Goal: Transaction & Acquisition: Purchase product/service

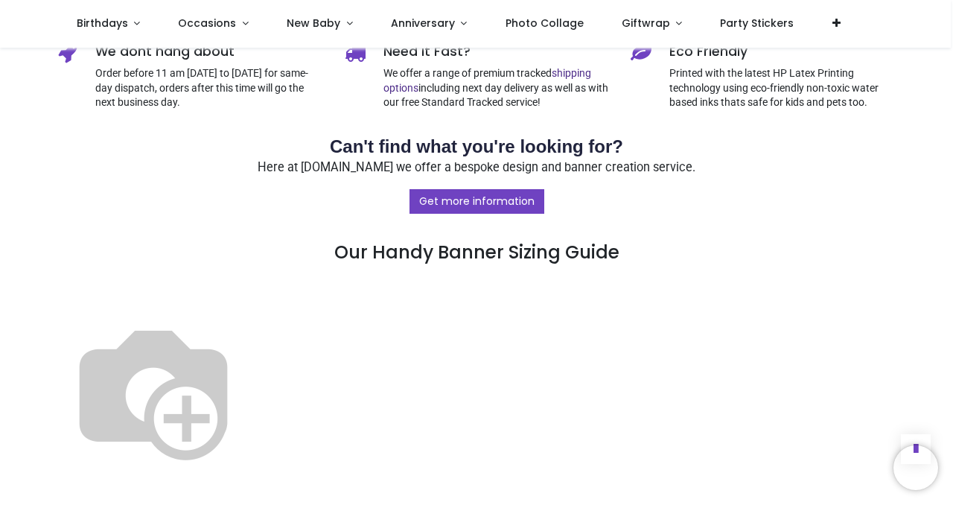
scroll to position [742, 0]
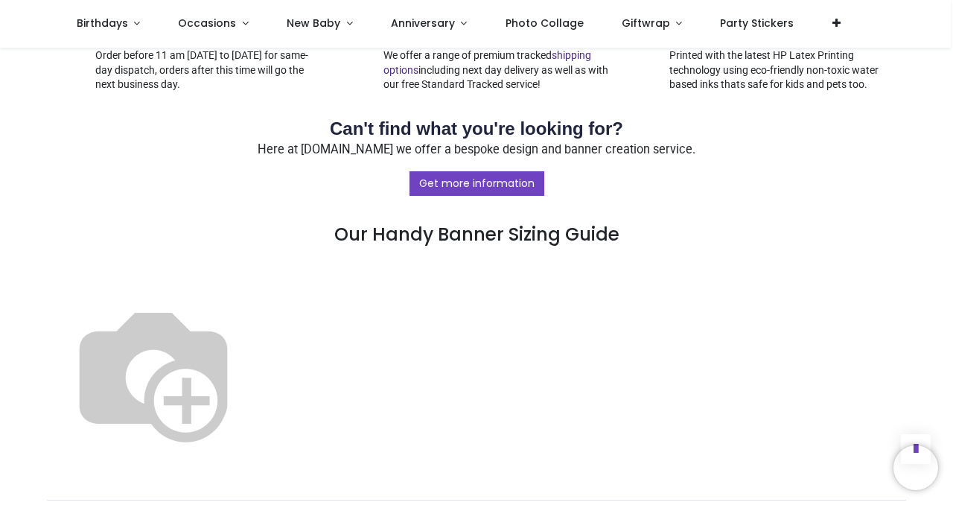
click at [249, 383] on img at bounding box center [153, 372] width 191 height 191
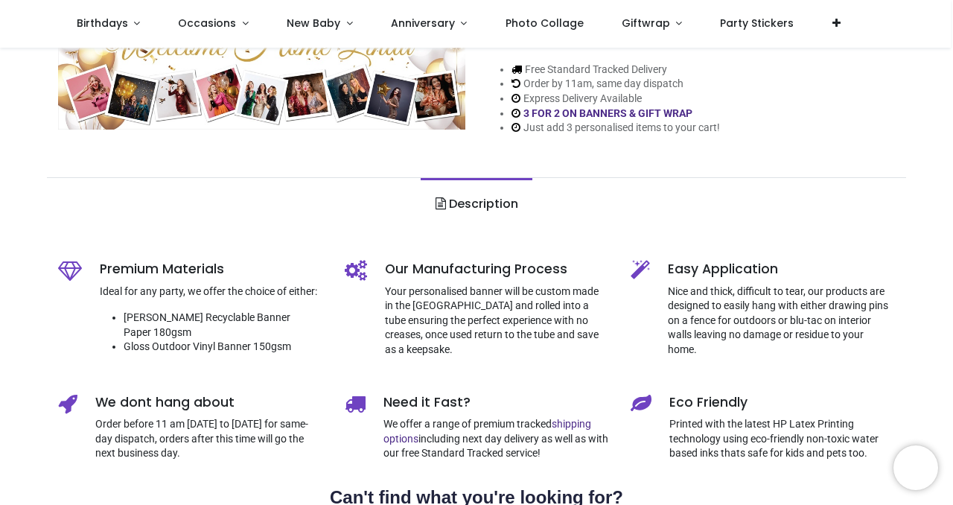
scroll to position [99, 0]
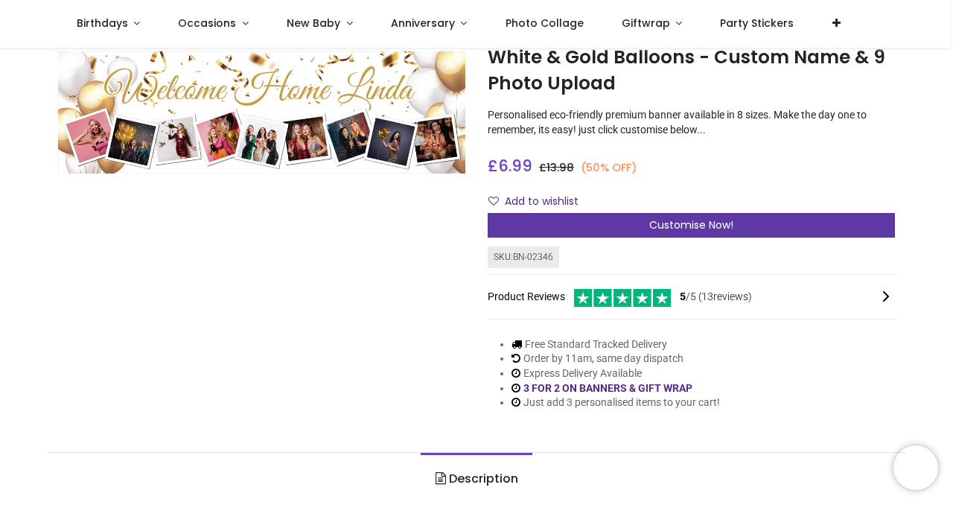
click at [586, 231] on div "Customise Now!" at bounding box center [691, 225] width 407 height 25
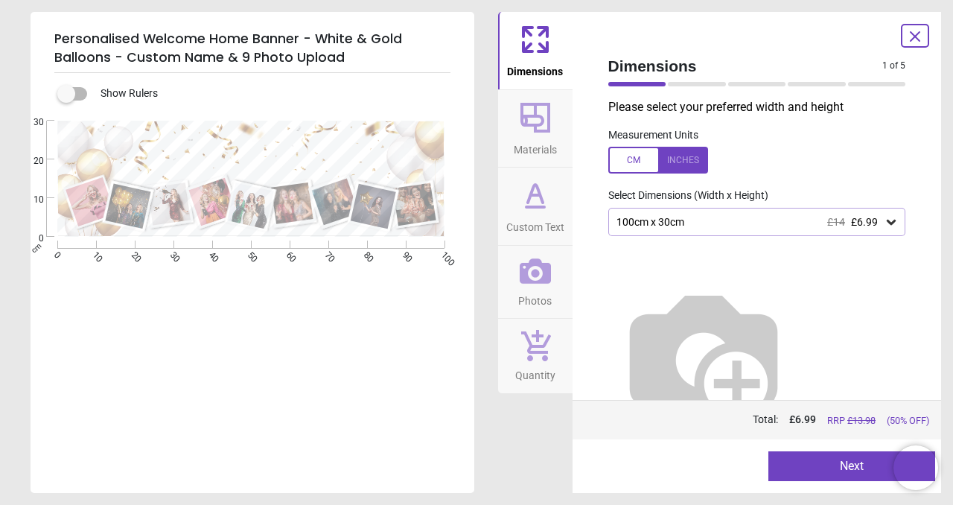
click at [892, 222] on icon at bounding box center [891, 221] width 15 height 15
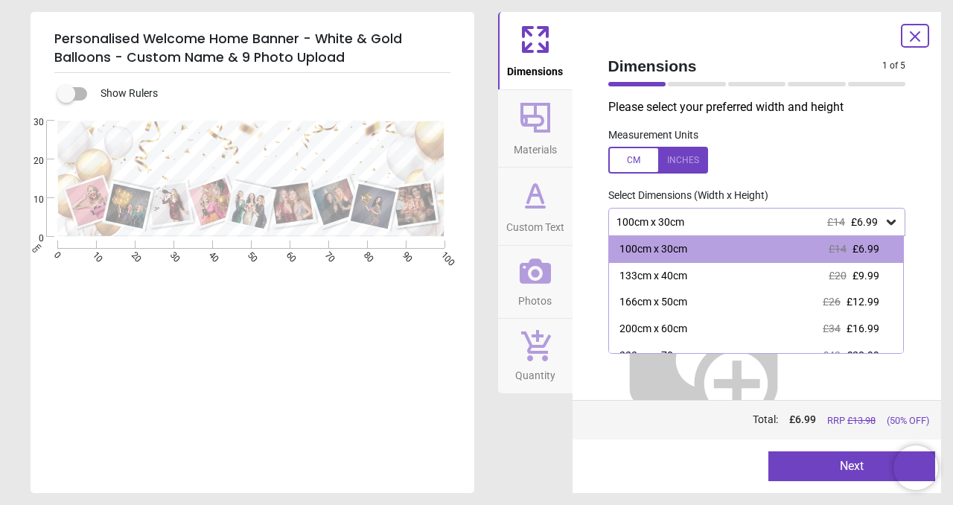
click at [687, 165] on div at bounding box center [658, 160] width 100 height 27
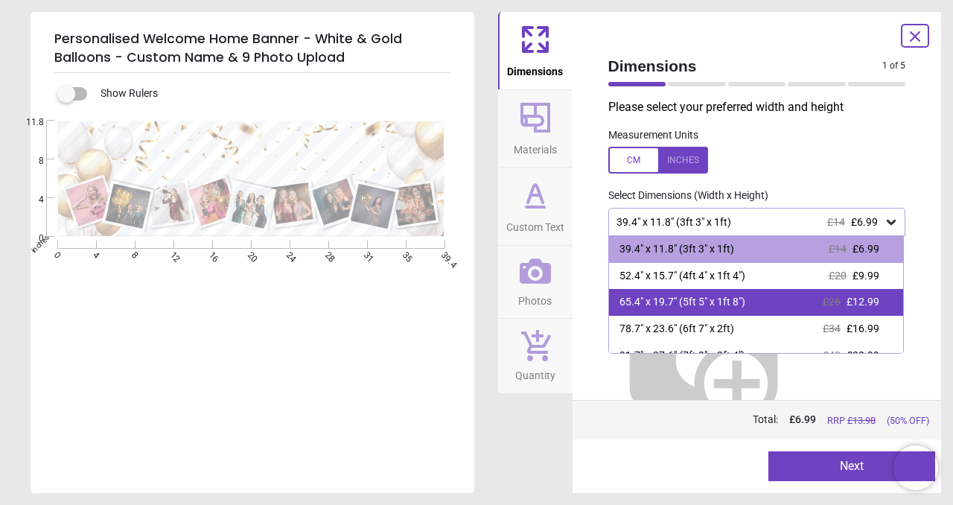
click at [690, 306] on div "65.4" x 19.7" (5ft 5" x 1ft 8")" at bounding box center [682, 302] width 126 height 15
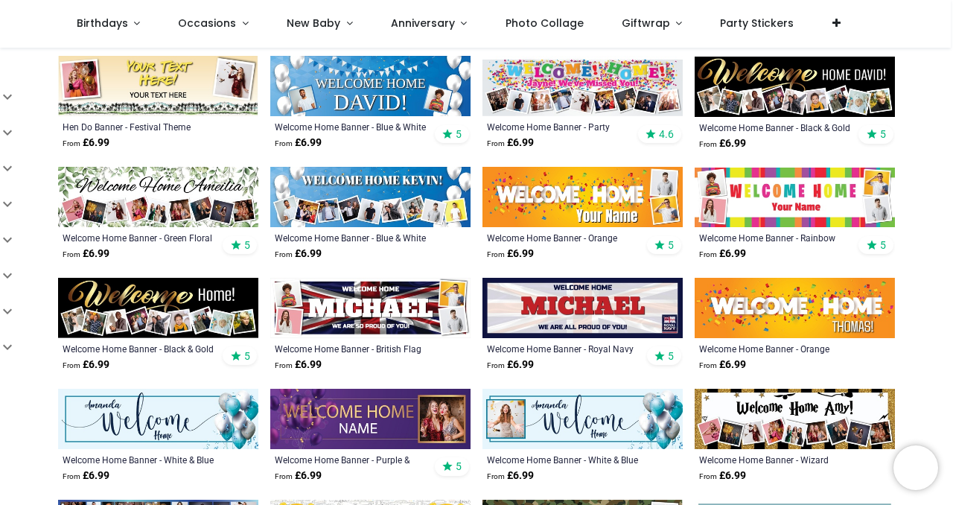
scroll to position [528, 0]
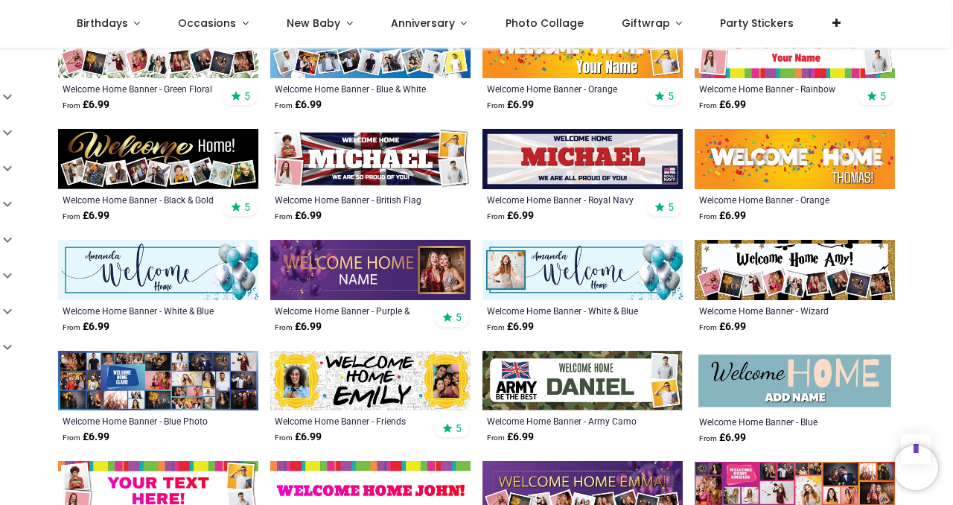
scroll to position [659, 0]
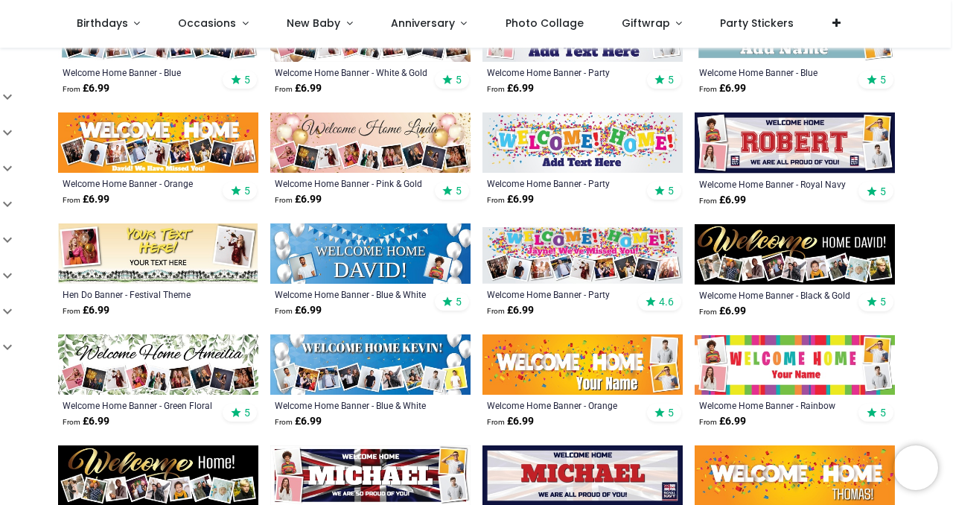
scroll to position [352, 0]
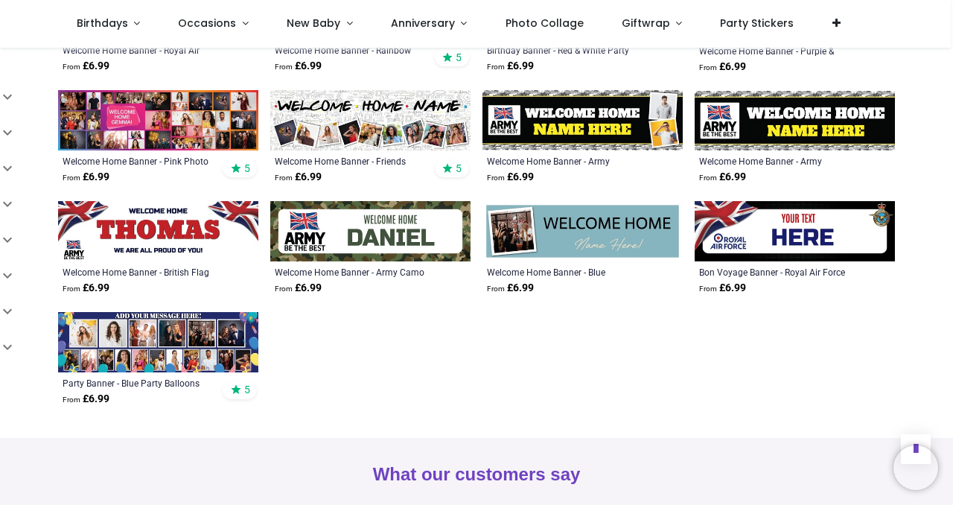
scroll to position [1358, 0]
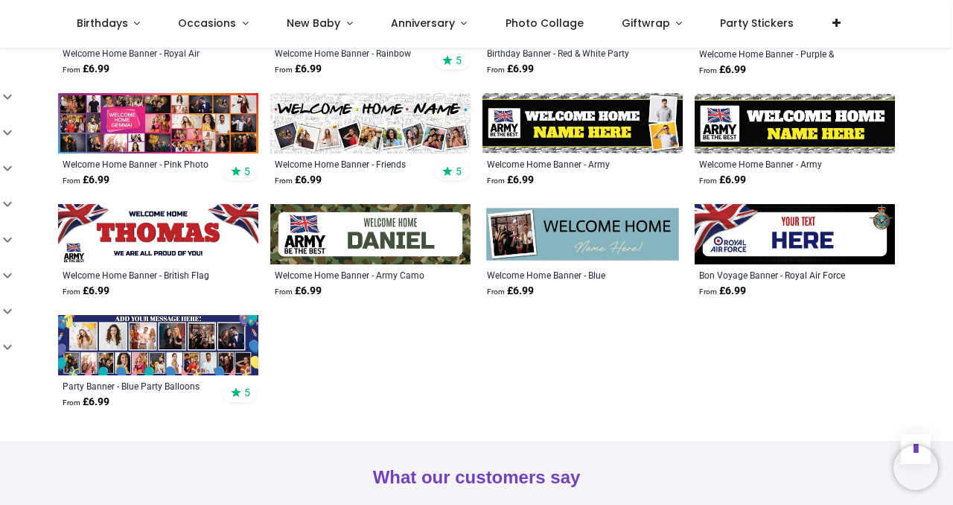
click at [364, 132] on img at bounding box center [370, 123] width 200 height 60
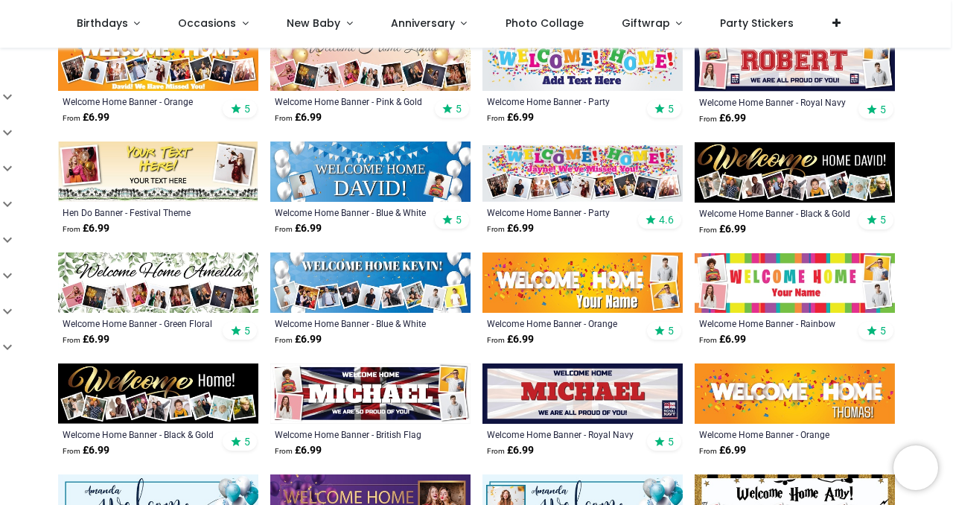
scroll to position [415, 0]
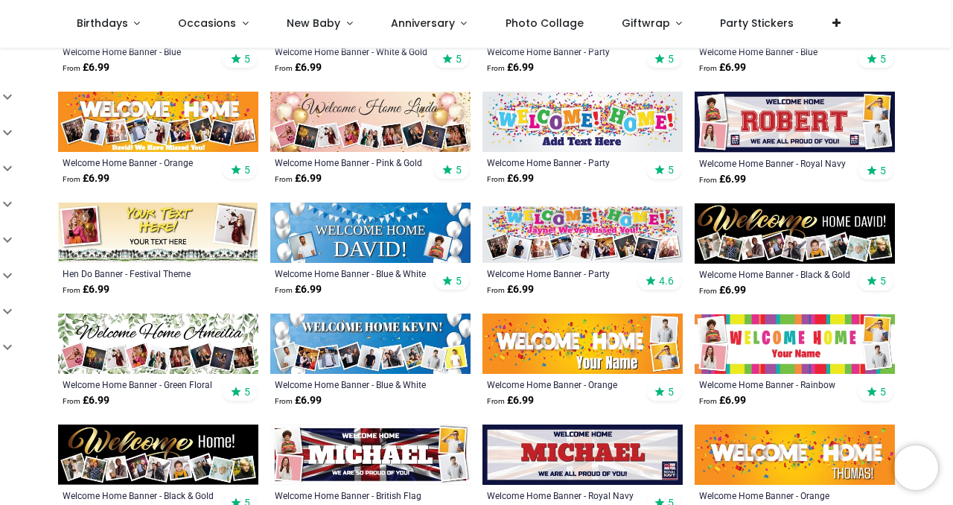
scroll to position [337, 0]
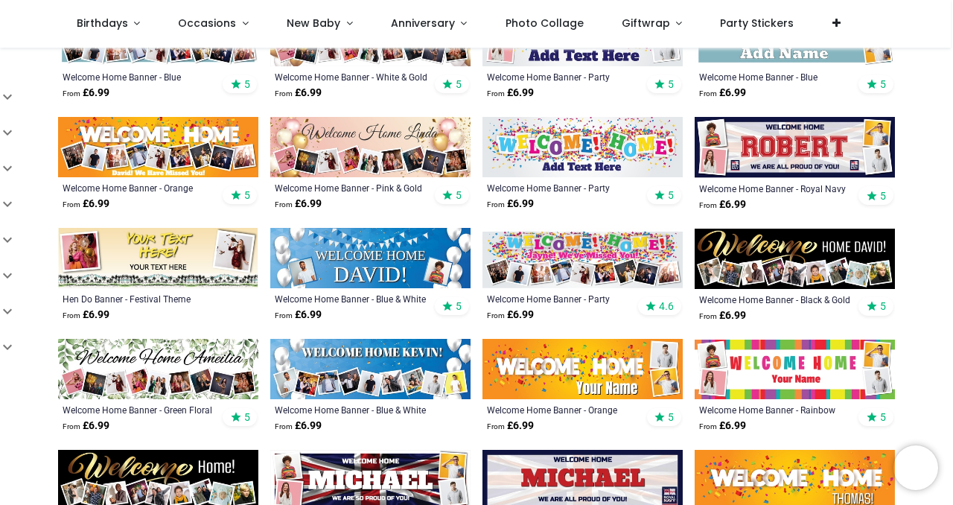
click at [370, 366] on img at bounding box center [370, 369] width 200 height 60
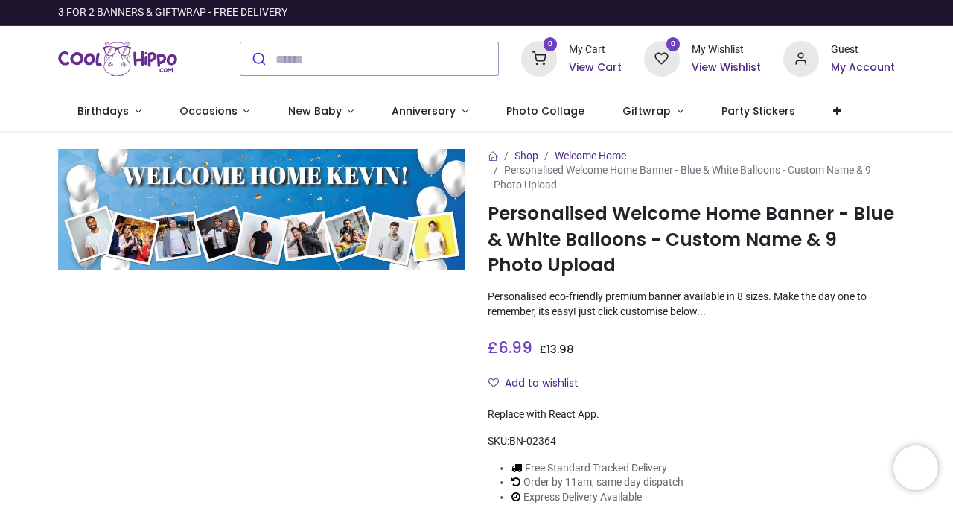
scroll to position [127, 0]
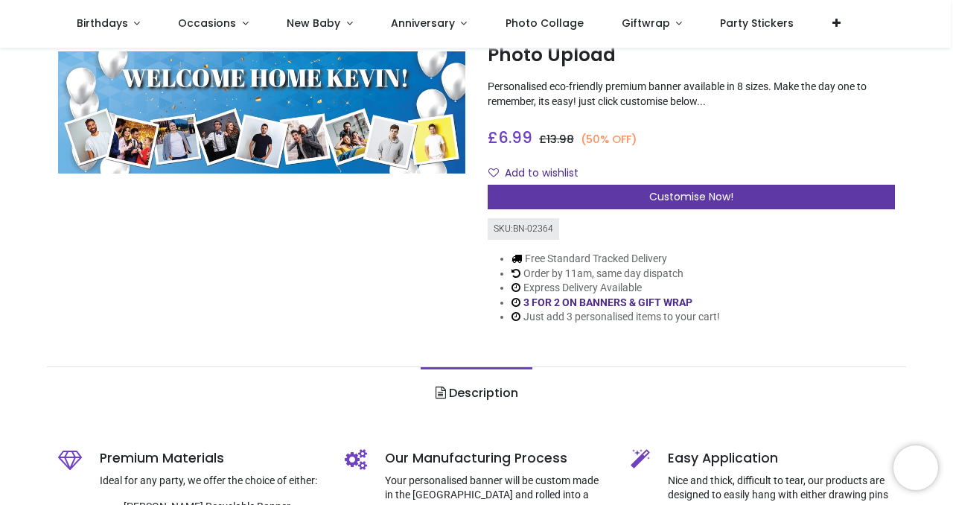
click at [718, 202] on span "Customise Now!" at bounding box center [691, 196] width 84 height 15
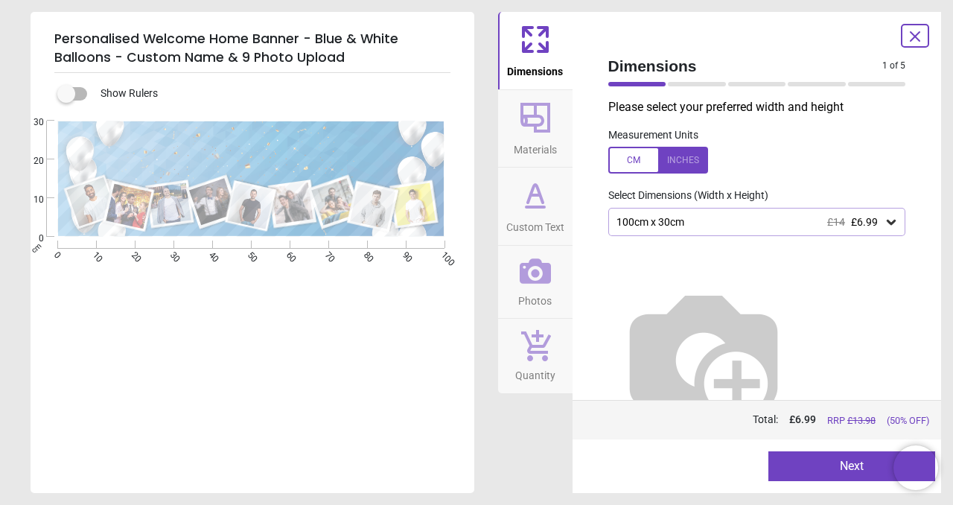
click at [893, 223] on icon at bounding box center [891, 222] width 9 height 5
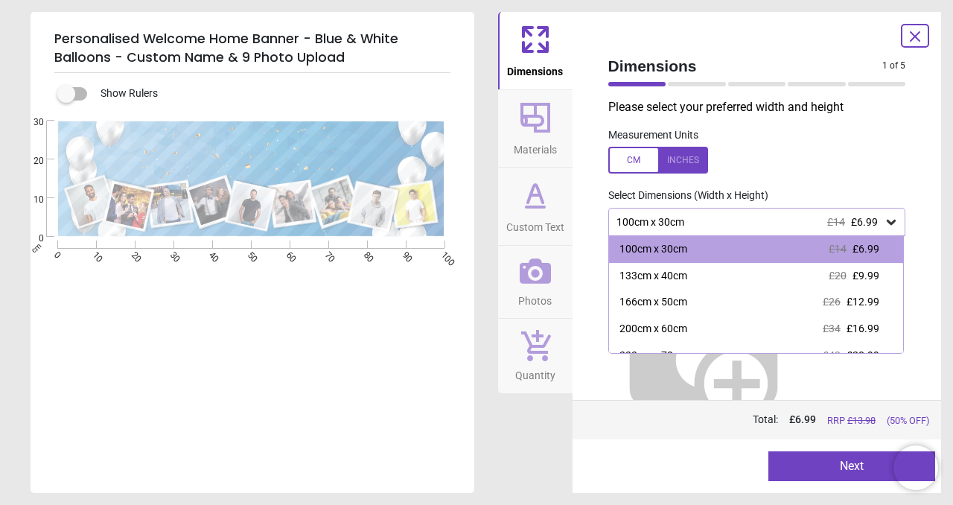
click at [691, 163] on div at bounding box center [658, 160] width 100 height 27
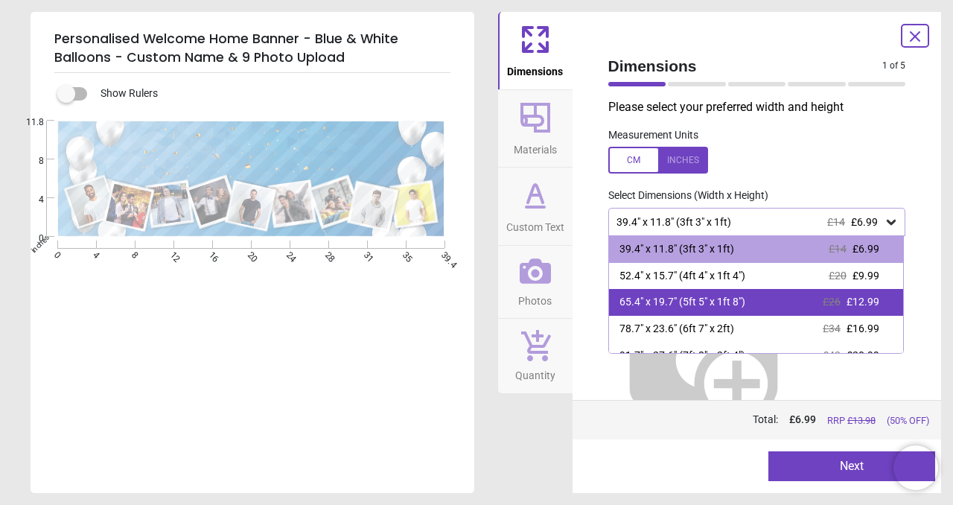
click at [734, 308] on div "65.4" x 19.7" (5ft 5" x 1ft 8")" at bounding box center [682, 302] width 126 height 15
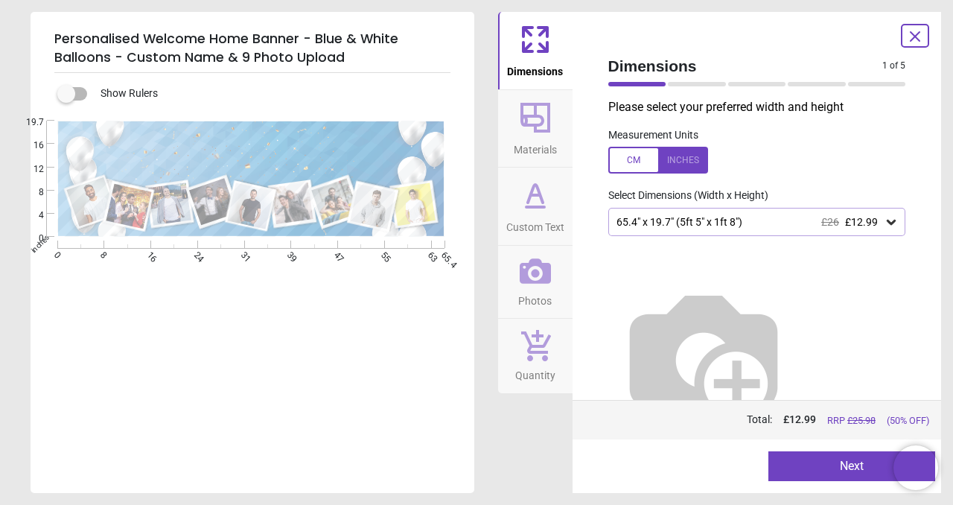
click at [839, 475] on button "Next" at bounding box center [851, 466] width 167 height 30
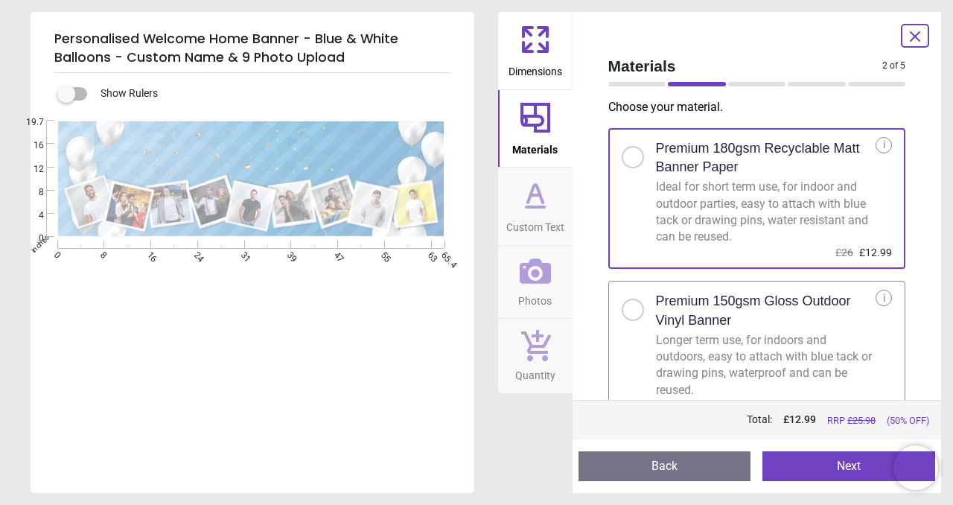
click at [845, 472] on button "Next" at bounding box center [848, 466] width 173 height 30
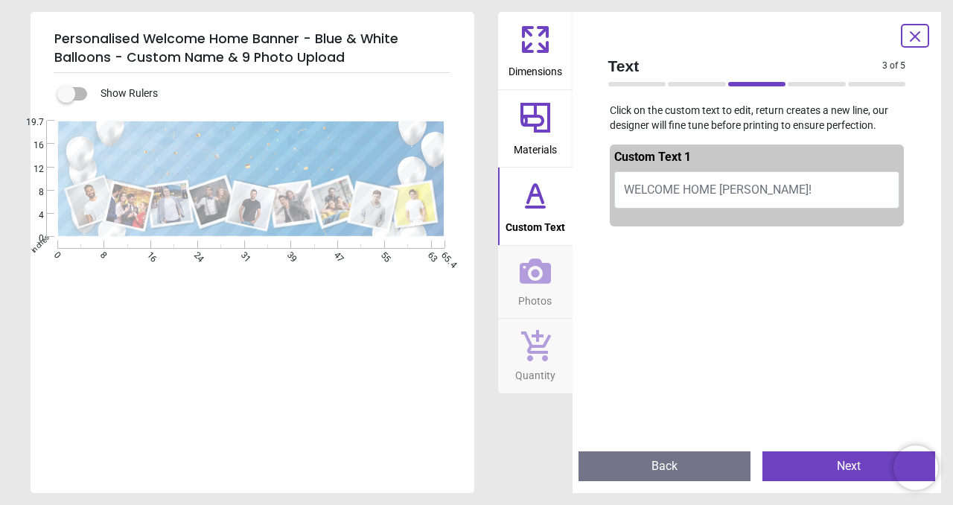
click at [767, 189] on button "WELCOME HOME [PERSON_NAME]!" at bounding box center [757, 189] width 286 height 37
click at [775, 186] on button "WELCOME HOME [PERSON_NAME]!" at bounding box center [757, 189] width 286 height 37
click at [765, 190] on button "WELCOME HOME [PERSON_NAME]!" at bounding box center [757, 189] width 286 height 37
type textarea "*"
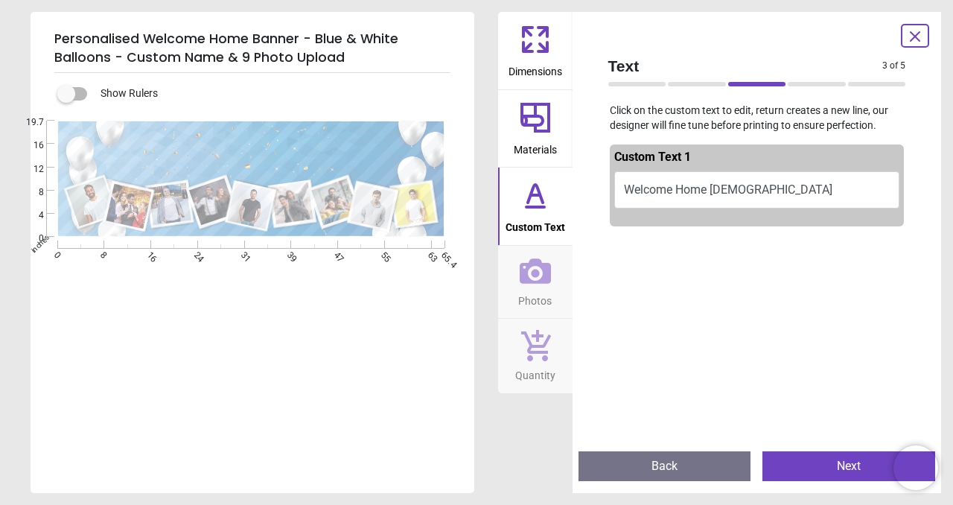
type textarea "**********"
click at [547, 213] on span "Custom Text" at bounding box center [536, 224] width 60 height 22
click at [541, 207] on icon at bounding box center [535, 207] width 18 height 0
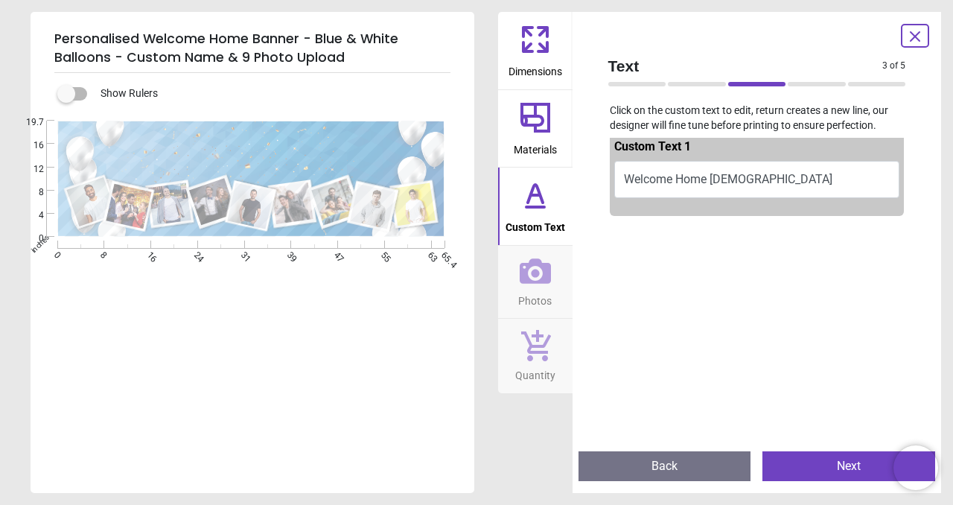
scroll to position [28, 0]
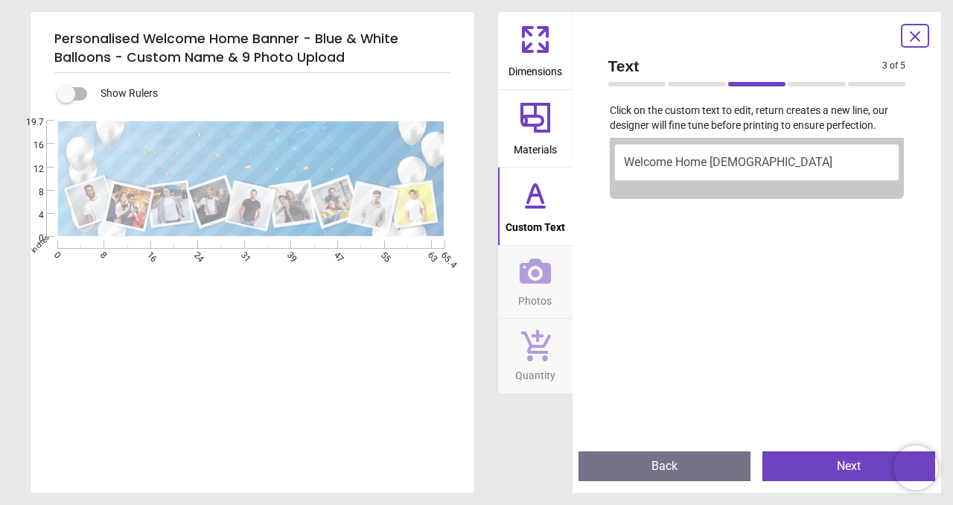
click at [535, 220] on span "Custom Text" at bounding box center [536, 224] width 60 height 22
click at [826, 469] on button "Next" at bounding box center [848, 466] width 173 height 30
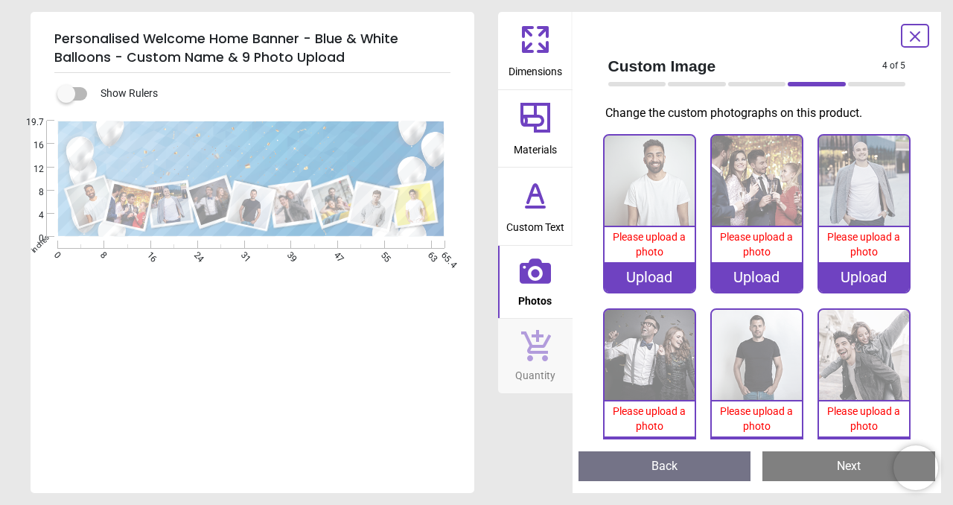
click at [646, 277] on div "Upload" at bounding box center [650, 277] width 90 height 30
